Goal: Information Seeking & Learning: Understand process/instructions

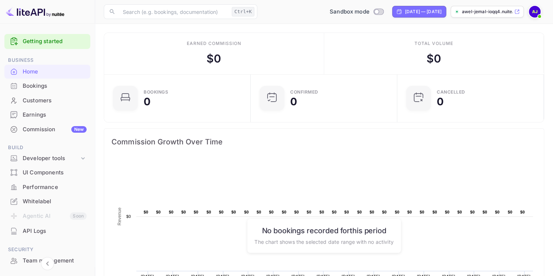
scroll to position [113, 136]
click at [73, 129] on div "New" at bounding box center [78, 129] width 15 height 7
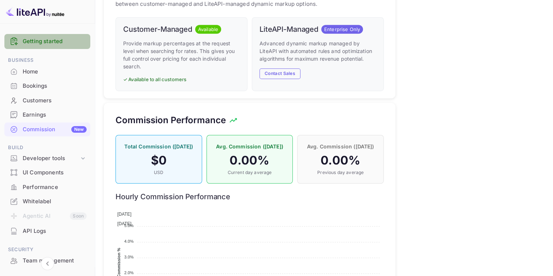
click at [75, 40] on link "Getting started" at bounding box center [55, 41] width 64 height 8
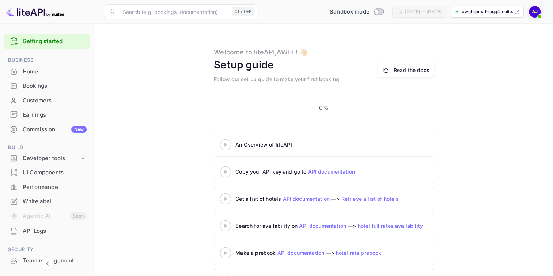
scroll to position [14, 0]
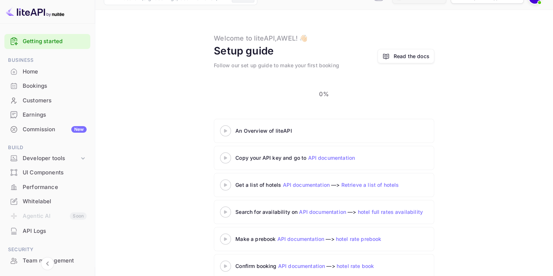
click at [225, 129] on icon at bounding box center [226, 131] width 26 height 4
